Goal: Task Accomplishment & Management: Use online tool/utility

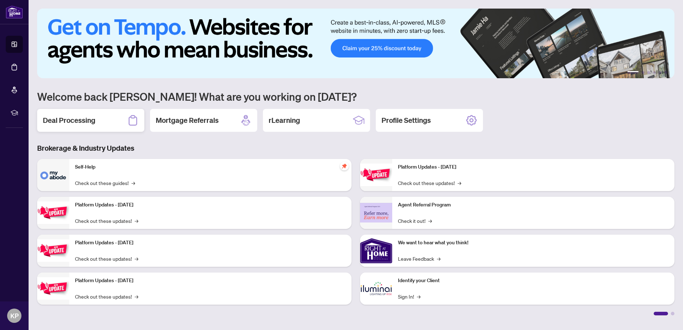
click at [82, 118] on h2 "Deal Processing" at bounding box center [69, 120] width 52 height 10
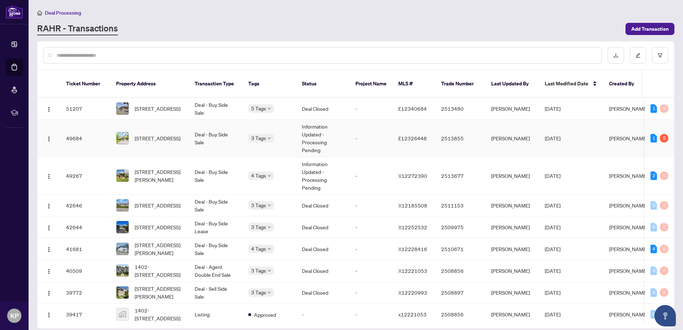
click at [233, 135] on td "Deal - Buy Side Sale" at bounding box center [216, 138] width 54 height 37
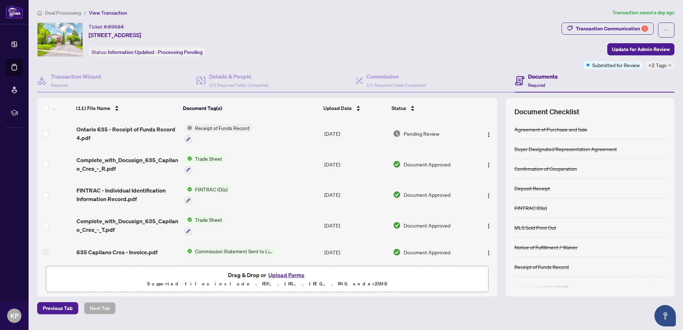
click at [588, 22] on div "Deal Processing / View Transaction Transaction saved a day ago Ticket #: 49684 …" at bounding box center [355, 162] width 643 height 306
click at [587, 29] on div "Transaction Communication 2" at bounding box center [612, 28] width 72 height 11
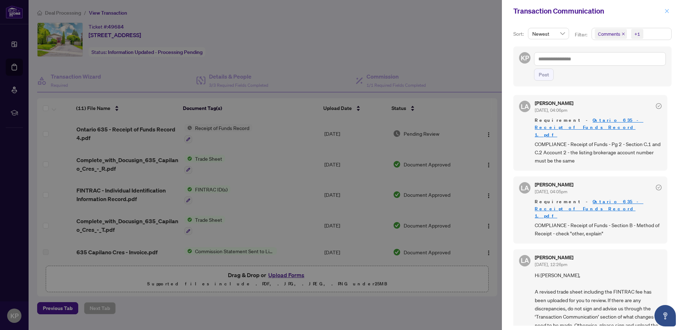
click at [668, 11] on icon "close" at bounding box center [666, 11] width 5 height 5
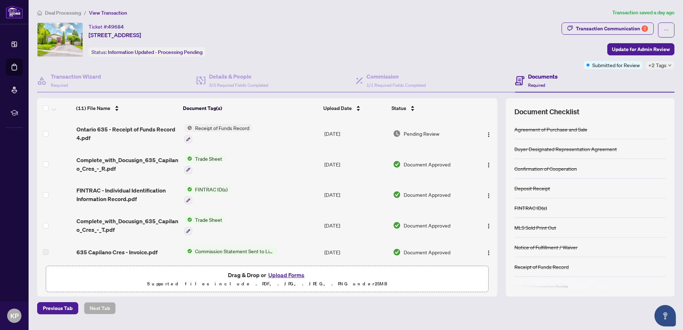
click at [57, 12] on span "Deal Processing" at bounding box center [63, 13] width 36 height 6
